Goal: Task Accomplishment & Management: Manage account settings

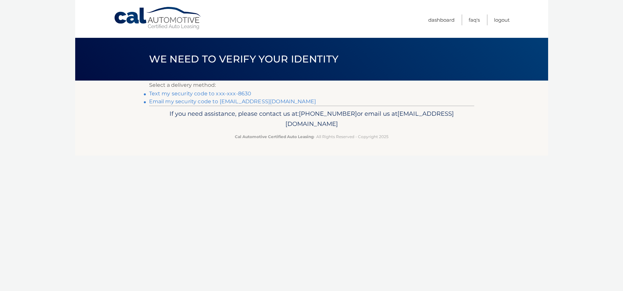
click at [167, 101] on link "Email my security code to r*****@haikfamily.com" at bounding box center [232, 101] width 167 height 6
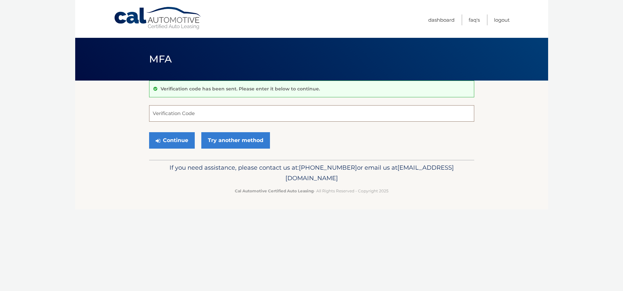
click at [164, 114] on input "Verification Code" at bounding box center [311, 113] width 325 height 16
paste input "246515"
click at [161, 141] on button "Continue" at bounding box center [172, 140] width 46 height 16
click at [175, 142] on button "Continue" at bounding box center [172, 140] width 46 height 16
type input "246515"
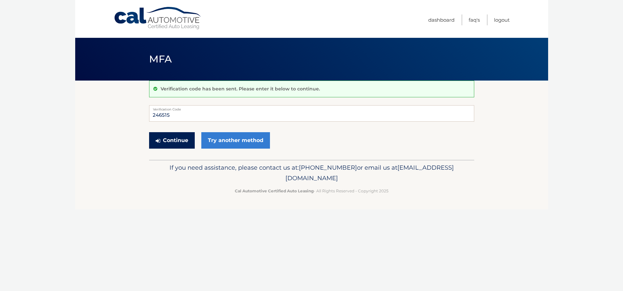
click at [167, 139] on button "Continue" at bounding box center [172, 140] width 46 height 16
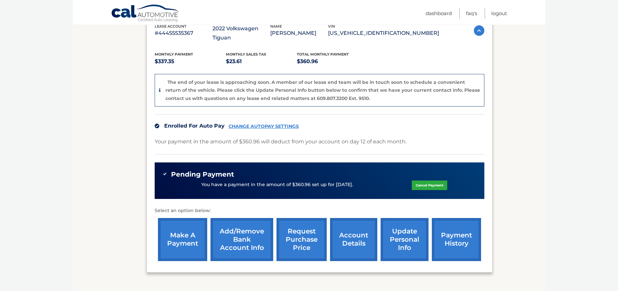
scroll to position [164, 0]
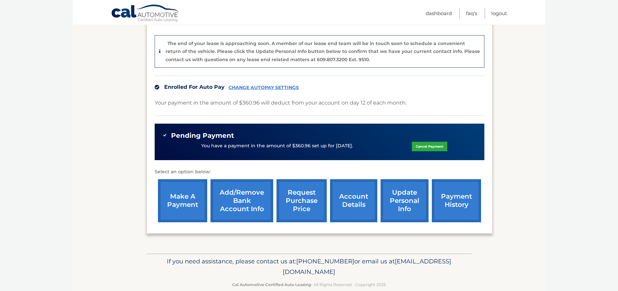
click at [353, 192] on link "account details" at bounding box center [353, 200] width 47 height 43
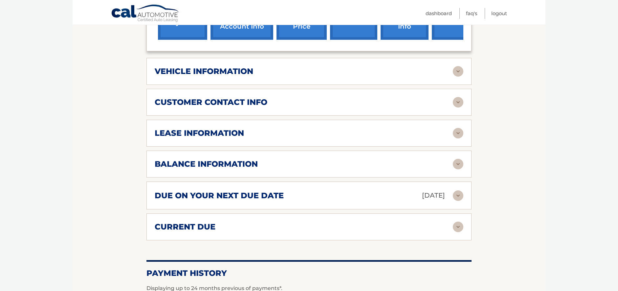
scroll to position [329, 0]
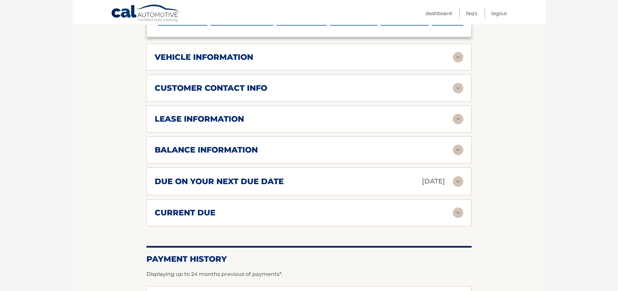
click at [458, 120] on img at bounding box center [458, 119] width 11 height 11
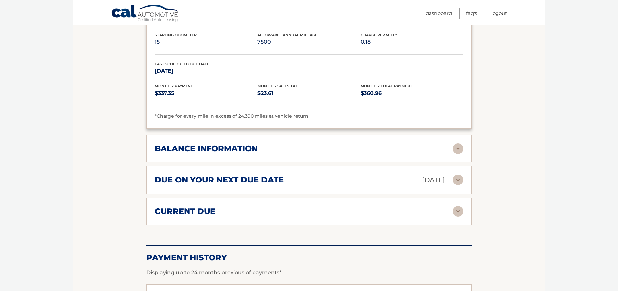
scroll to position [513, 0]
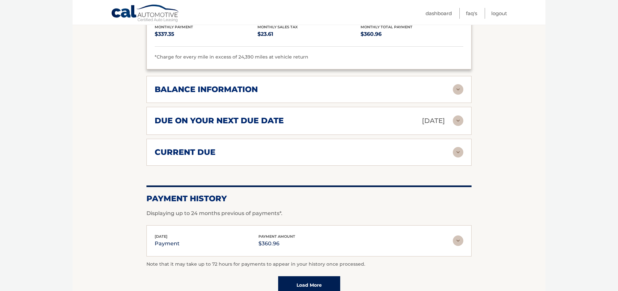
click at [457, 120] on img at bounding box center [458, 120] width 11 height 11
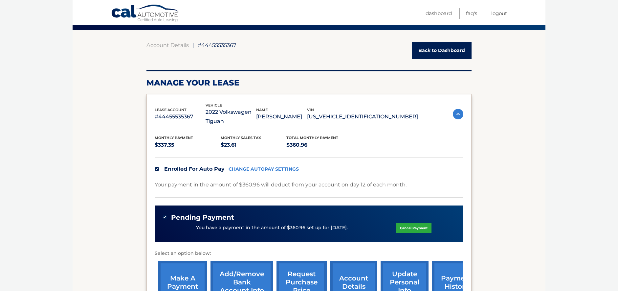
scroll to position [0, 0]
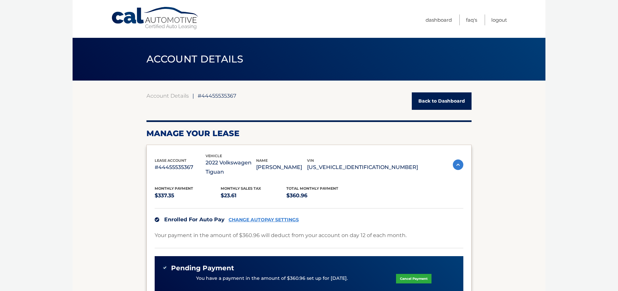
click at [449, 102] on link "Back to Dashboard" at bounding box center [442, 100] width 60 height 17
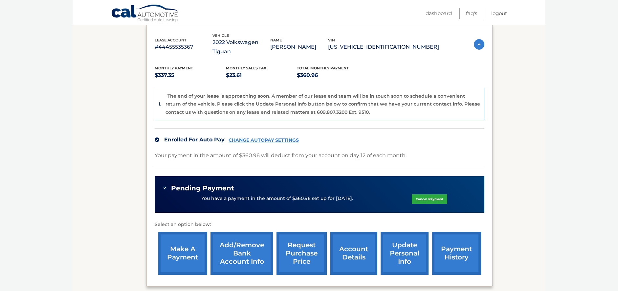
scroll to position [164, 0]
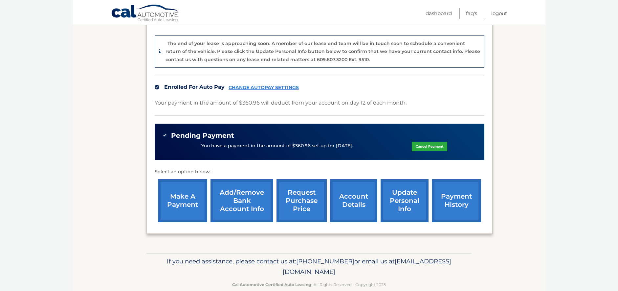
click at [464, 184] on link "payment history" at bounding box center [456, 200] width 49 height 43
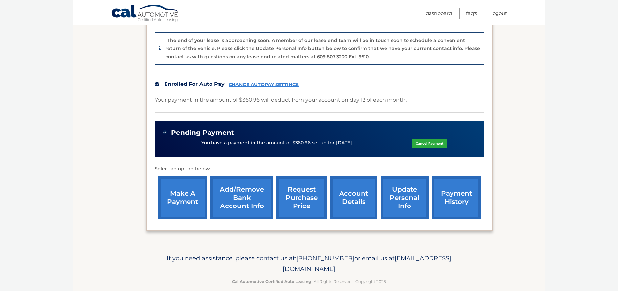
scroll to position [134, 0]
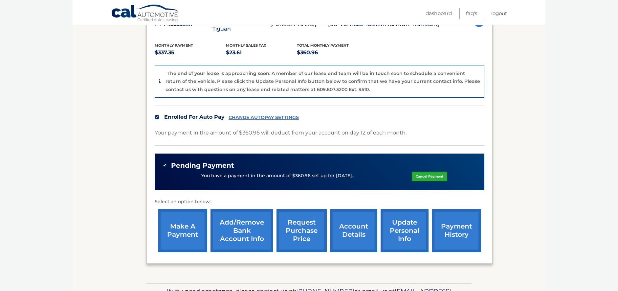
click at [352, 224] on link "account details" at bounding box center [353, 230] width 47 height 43
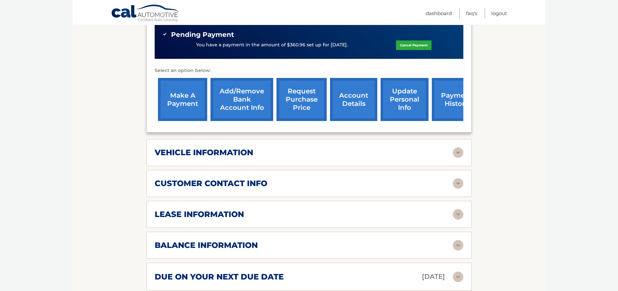
scroll to position [263, 0]
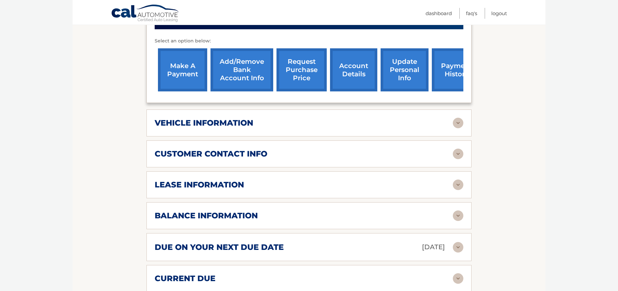
click at [457, 125] on img at bounding box center [458, 123] width 11 height 11
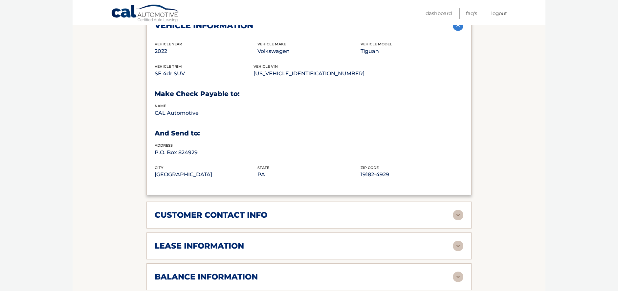
scroll to position [362, 0]
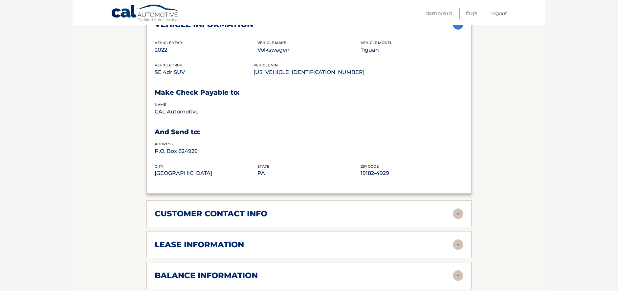
click at [456, 215] on img at bounding box center [458, 213] width 11 height 11
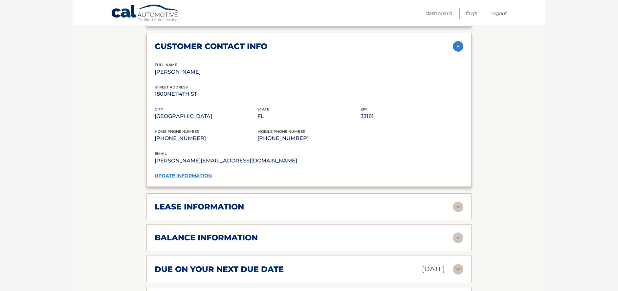
scroll to position [559, 0]
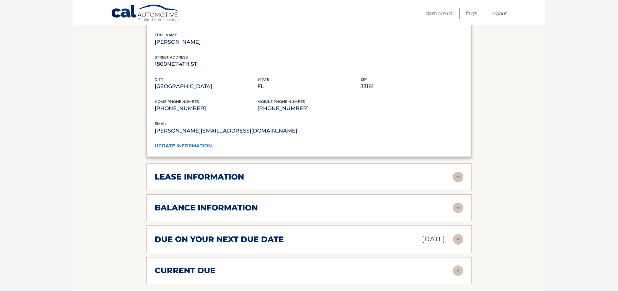
click at [457, 179] on img at bounding box center [458, 177] width 11 height 11
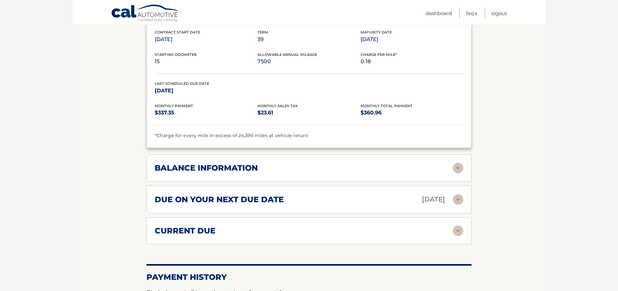
scroll to position [756, 0]
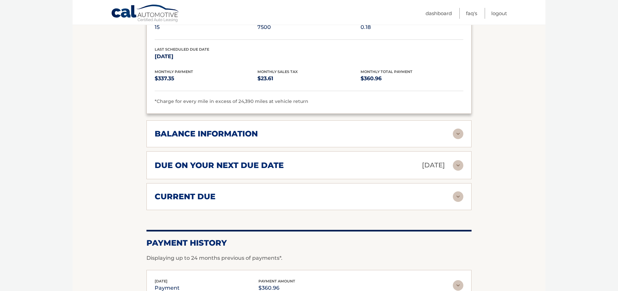
click at [460, 198] on img at bounding box center [458, 196] width 11 height 11
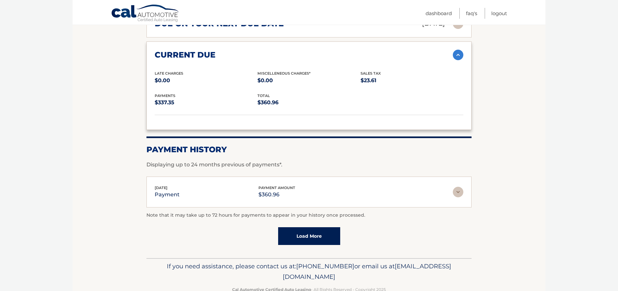
scroll to position [915, 0]
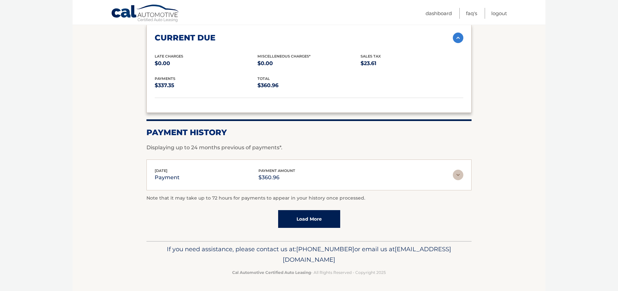
click at [310, 221] on link "Load More" at bounding box center [309, 219] width 62 height 18
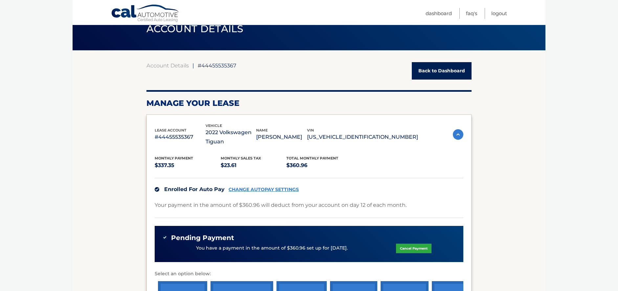
scroll to position [0, 0]
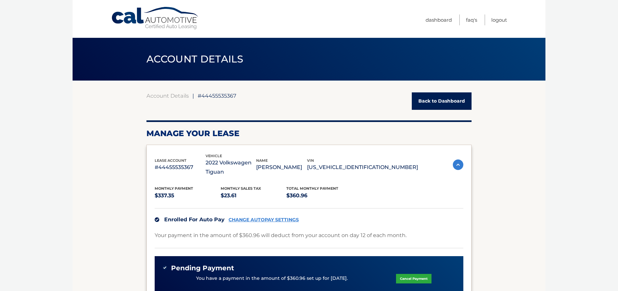
click at [443, 105] on link "Back to Dashboard" at bounding box center [442, 100] width 60 height 17
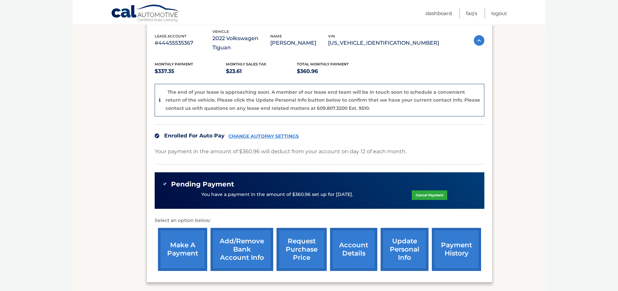
scroll to position [164, 0]
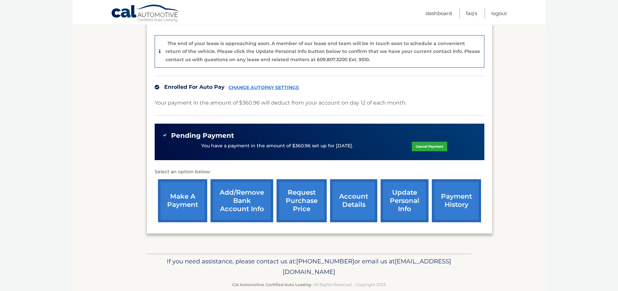
click at [356, 192] on link "account details" at bounding box center [353, 200] width 47 height 43
